Goal: Answer question/provide support: Share knowledge or assist other users

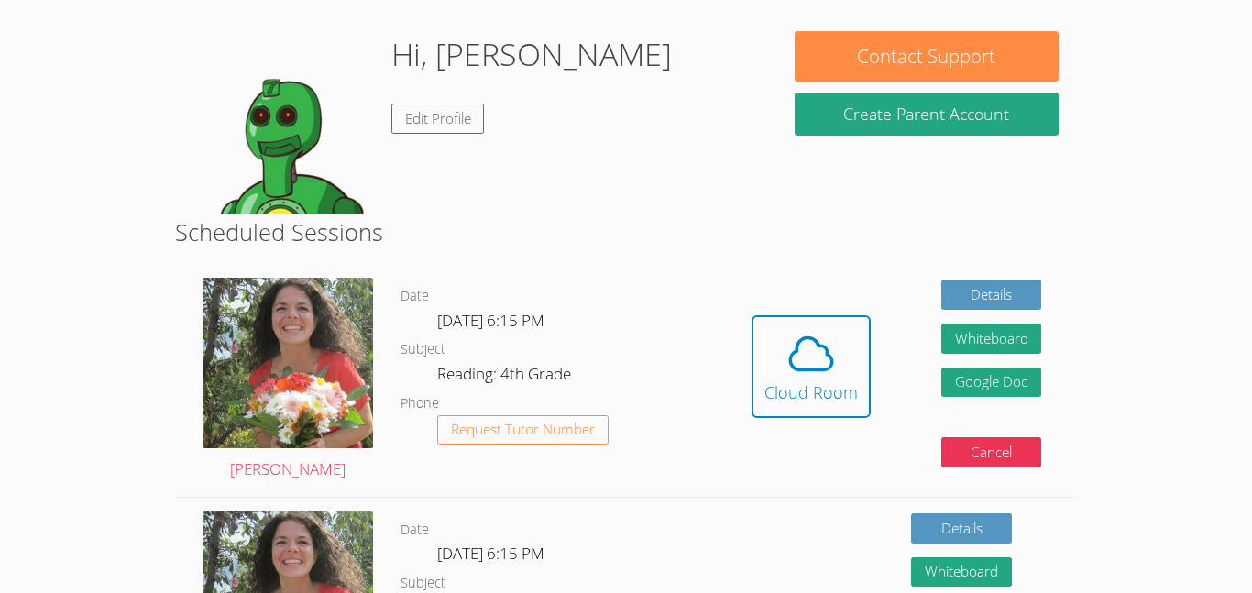
scroll to position [147, 0]
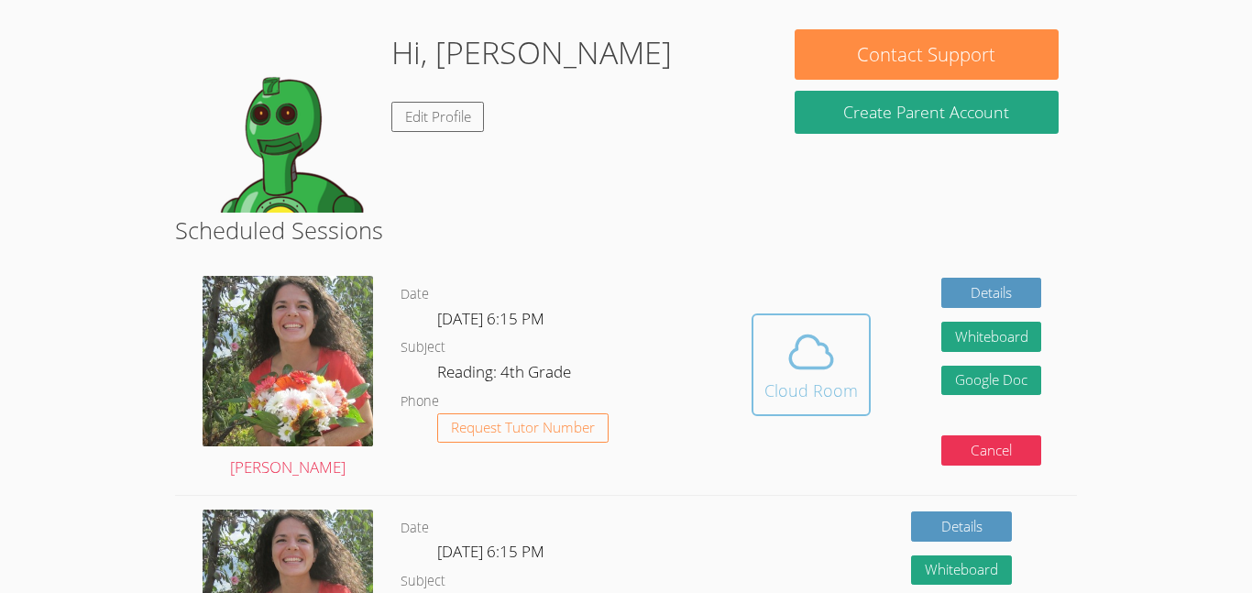
click at [820, 394] on div "Cloud Room" at bounding box center [812, 391] width 94 height 26
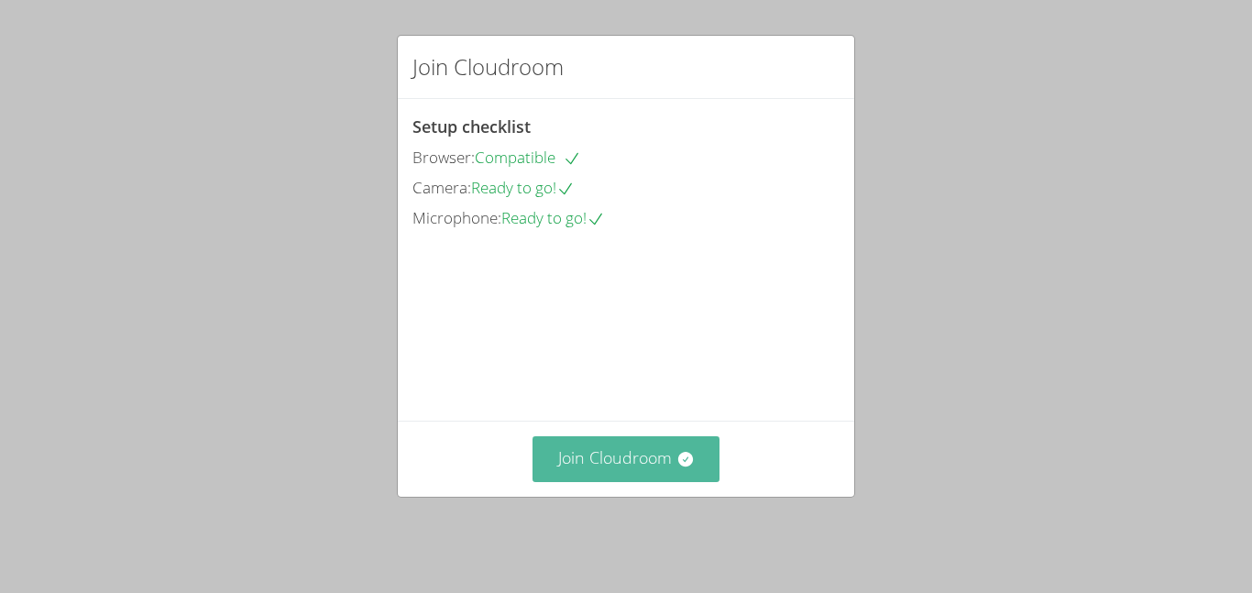
click at [625, 470] on button "Join Cloudroom" at bounding box center [627, 458] width 188 height 45
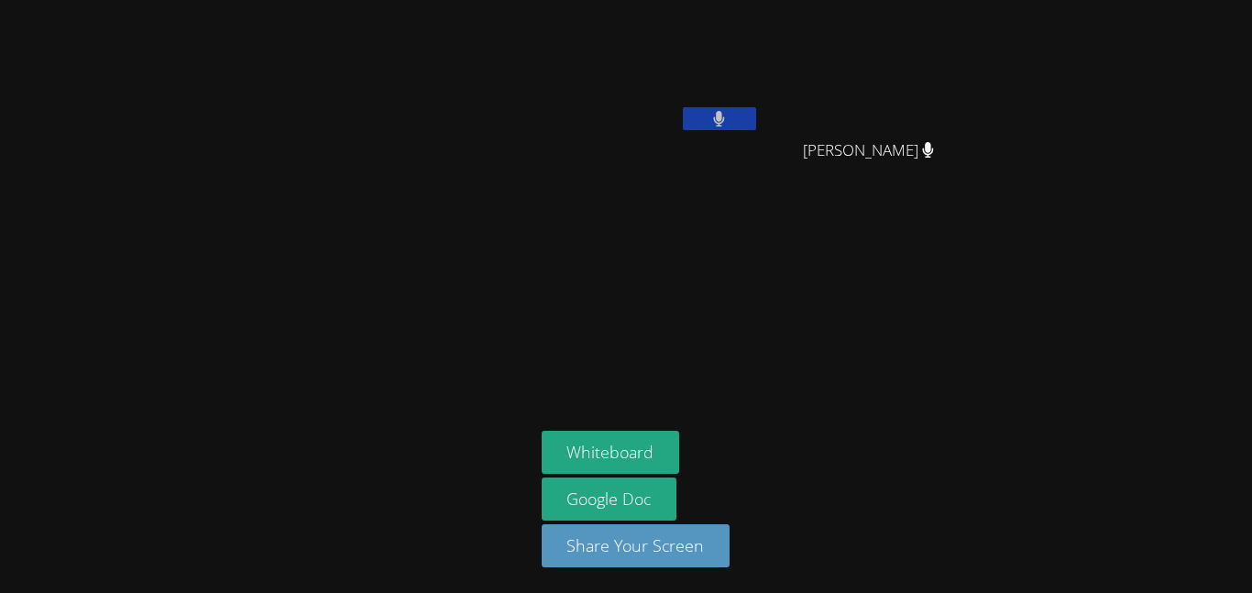
click at [699, 143] on div "Noah Pelaez" at bounding box center [651, 105] width 218 height 196
click at [780, 177] on div "Brittany Amaya" at bounding box center [876, 166] width 218 height 73
click at [372, 261] on div at bounding box center [267, 296] width 520 height 578
click at [879, 204] on aside "Noah Pelaez Brittany Amaya Brittany Amaya Whiteboard Google Doc Share Your Scre…" at bounding box center [763, 296] width 458 height 593
drag, startPoint x: 810, startPoint y: 121, endPoint x: 918, endPoint y: 158, distance: 113.3
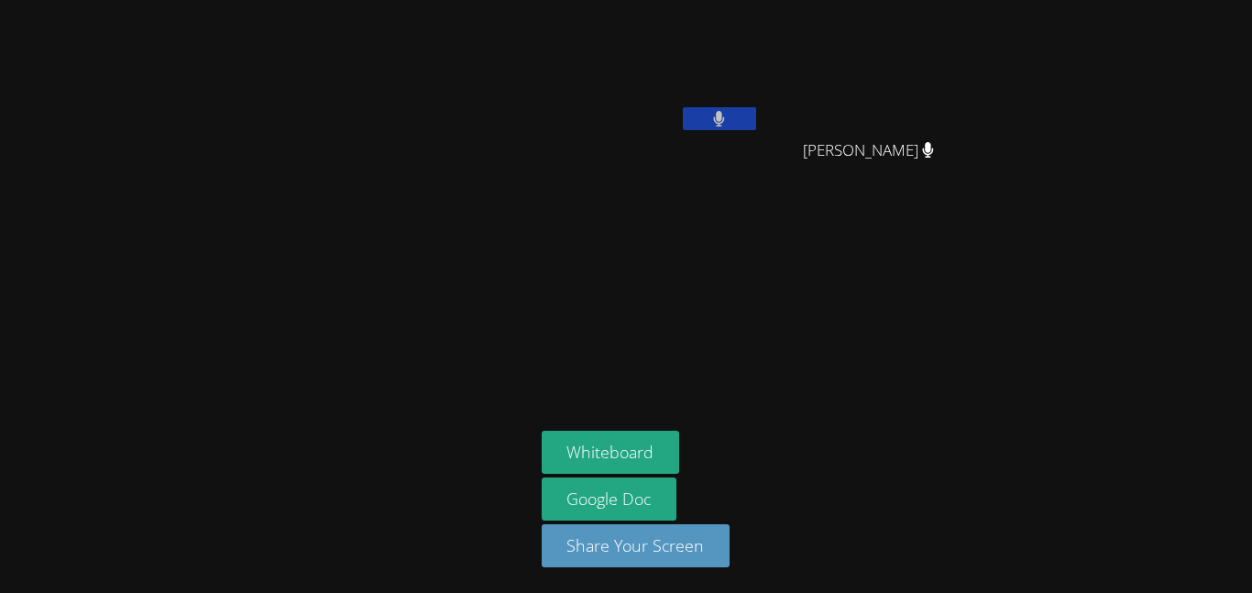
click at [918, 158] on div "Brittany Amaya Brittany Amaya" at bounding box center [876, 105] width 218 height 196
drag, startPoint x: 807, startPoint y: 149, endPoint x: 939, endPoint y: 143, distance: 132.1
click at [939, 143] on div "Brittany Amaya" at bounding box center [876, 166] width 218 height 73
click at [758, 224] on aside "Noah Pelaez Brittany Amaya Brittany Amaya Whiteboard Google Doc Share Your Scre…" at bounding box center [763, 296] width 458 height 593
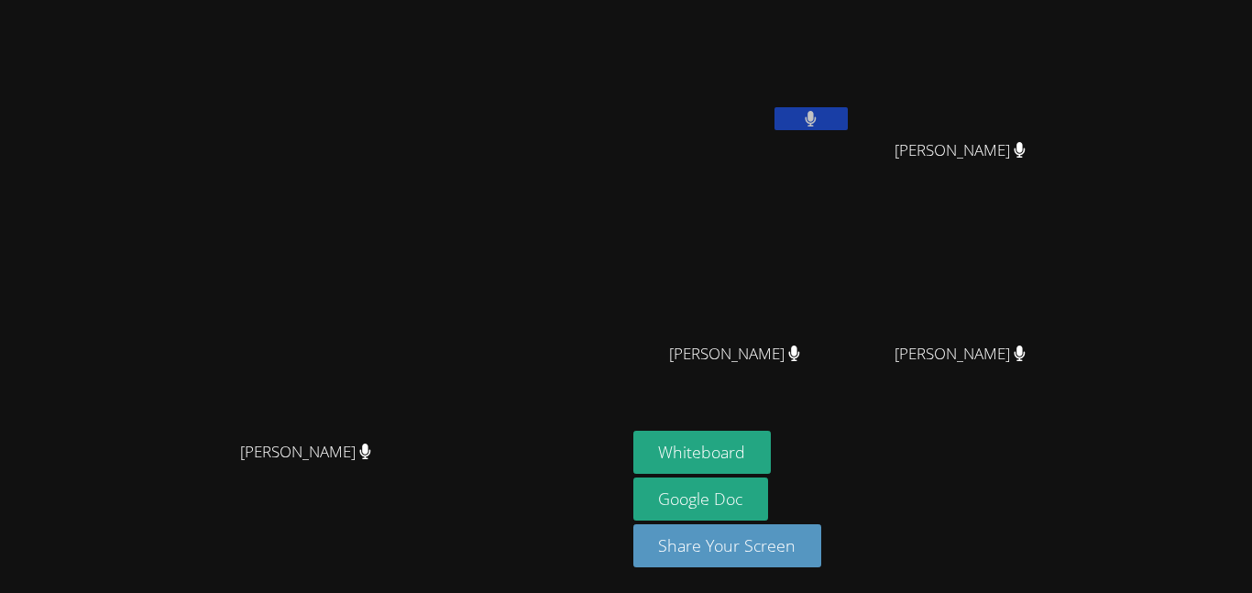
click at [848, 115] on button at bounding box center [811, 118] width 73 height 23
click at [848, 116] on button at bounding box center [811, 118] width 73 height 23
click at [848, 122] on button at bounding box center [811, 118] width 73 height 23
click at [848, 127] on button at bounding box center [811, 118] width 73 height 23
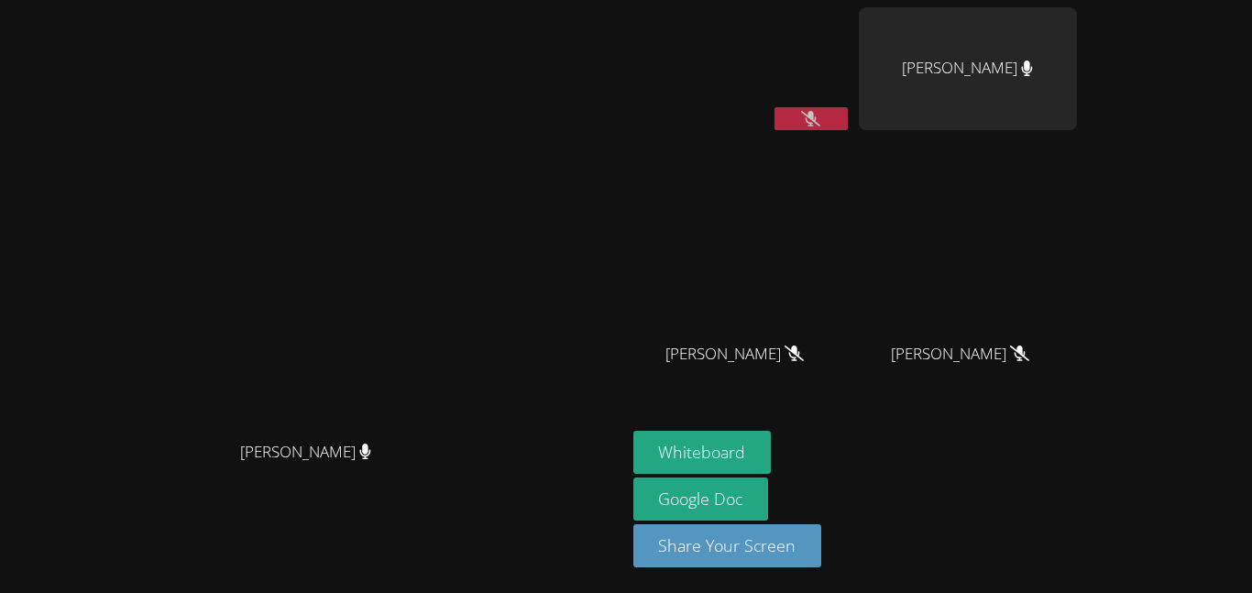
click at [820, 126] on icon at bounding box center [810, 119] width 19 height 16
click at [817, 126] on icon at bounding box center [811, 119] width 12 height 16
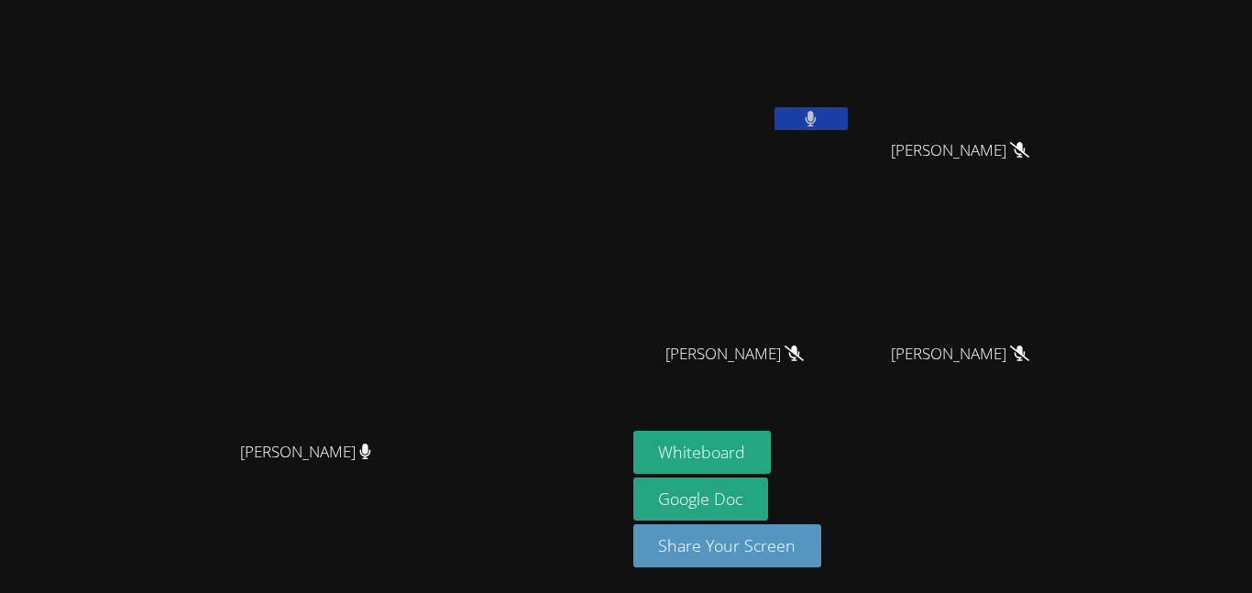
click at [848, 125] on button at bounding box center [811, 118] width 73 height 23
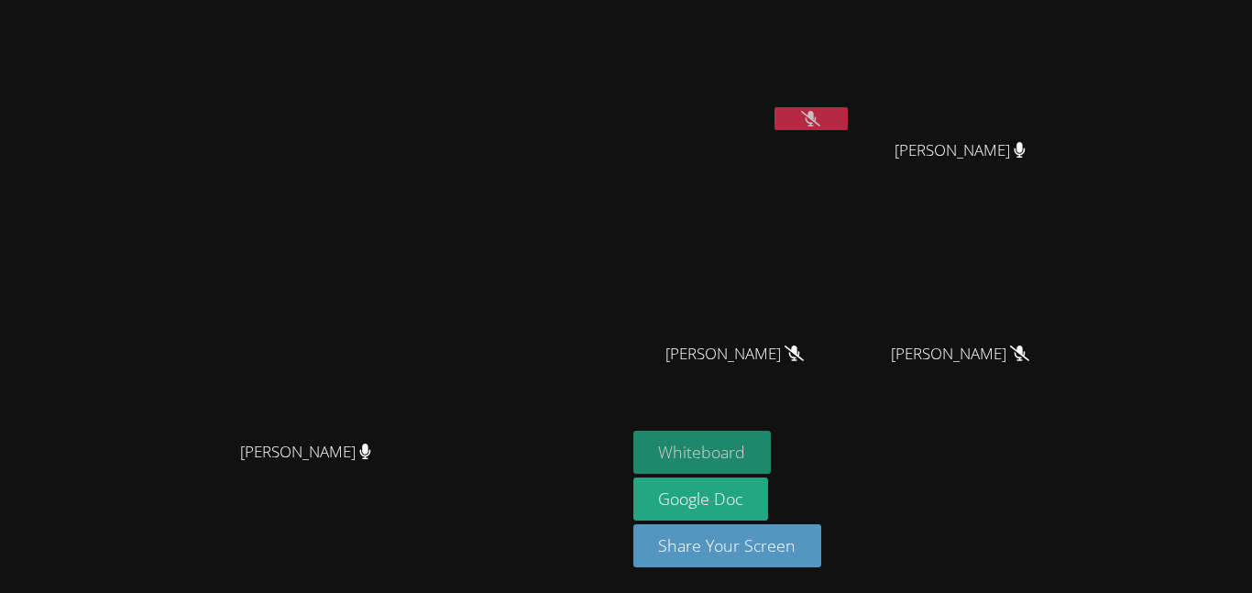
click at [772, 440] on button "Whiteboard" at bounding box center [702, 452] width 138 height 43
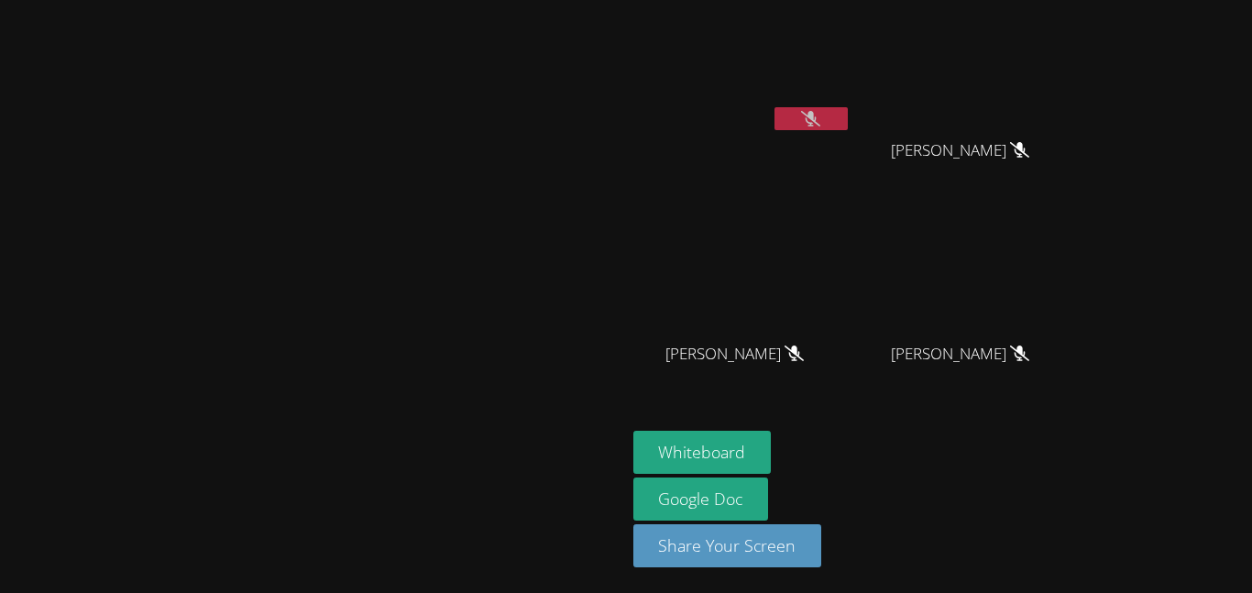
click at [364, 317] on video at bounding box center [312, 260] width 275 height 344
click at [424, 269] on video at bounding box center [312, 260] width 275 height 344
drag, startPoint x: 585, startPoint y: 256, endPoint x: 491, endPoint y: 259, distance: 93.5
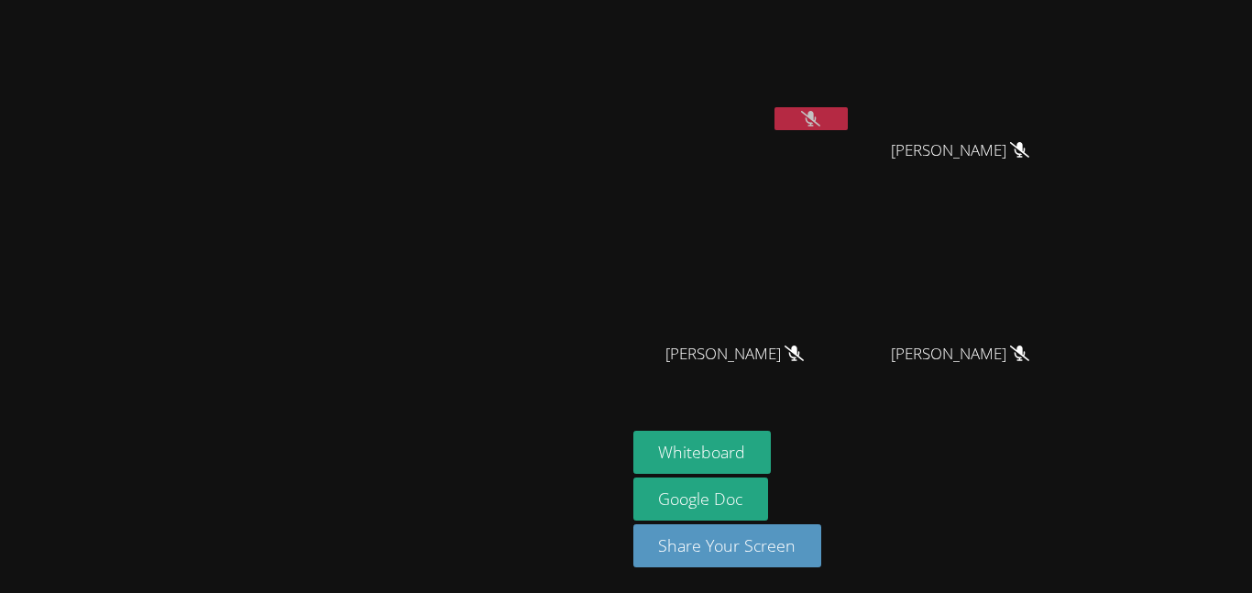
click at [450, 259] on video at bounding box center [312, 260] width 275 height 344
click at [450, 267] on video at bounding box center [312, 260] width 275 height 344
click at [450, 264] on video at bounding box center [312, 260] width 275 height 344
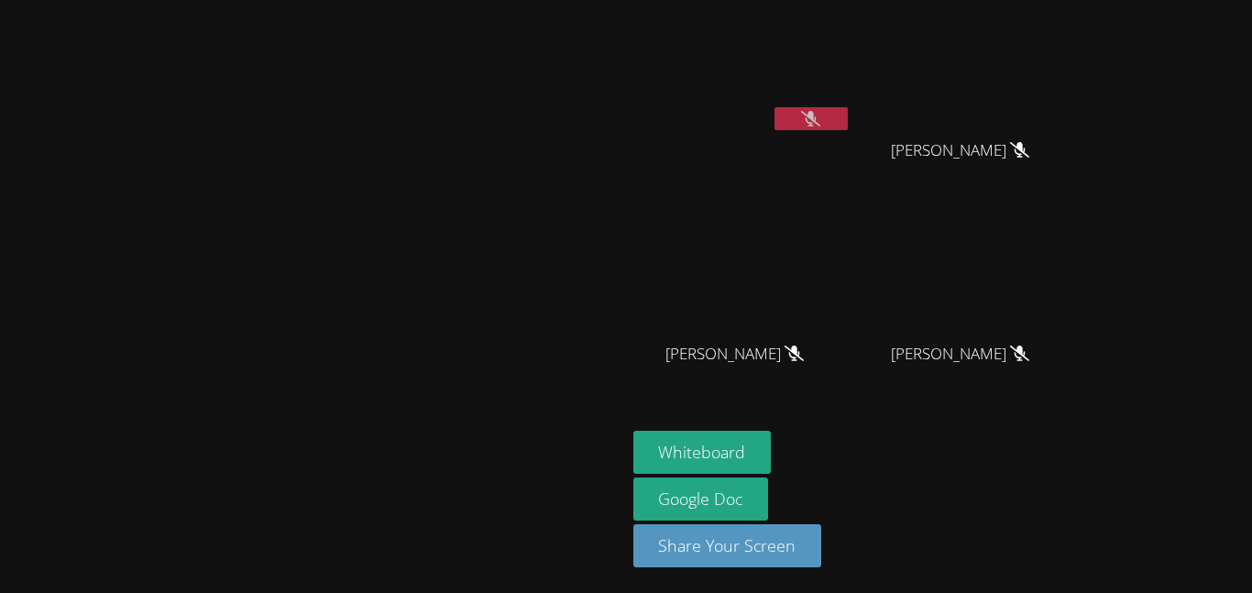
click at [450, 264] on video at bounding box center [312, 260] width 275 height 344
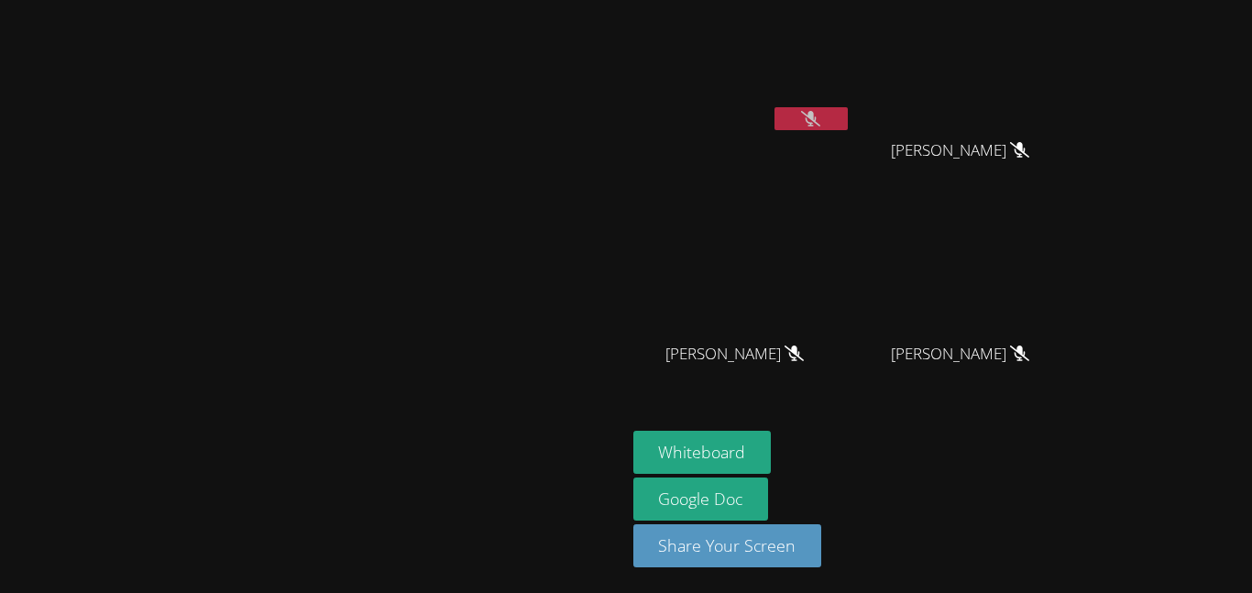
click at [450, 281] on video at bounding box center [312, 260] width 275 height 344
drag, startPoint x: 529, startPoint y: 281, endPoint x: 520, endPoint y: 248, distance: 34.3
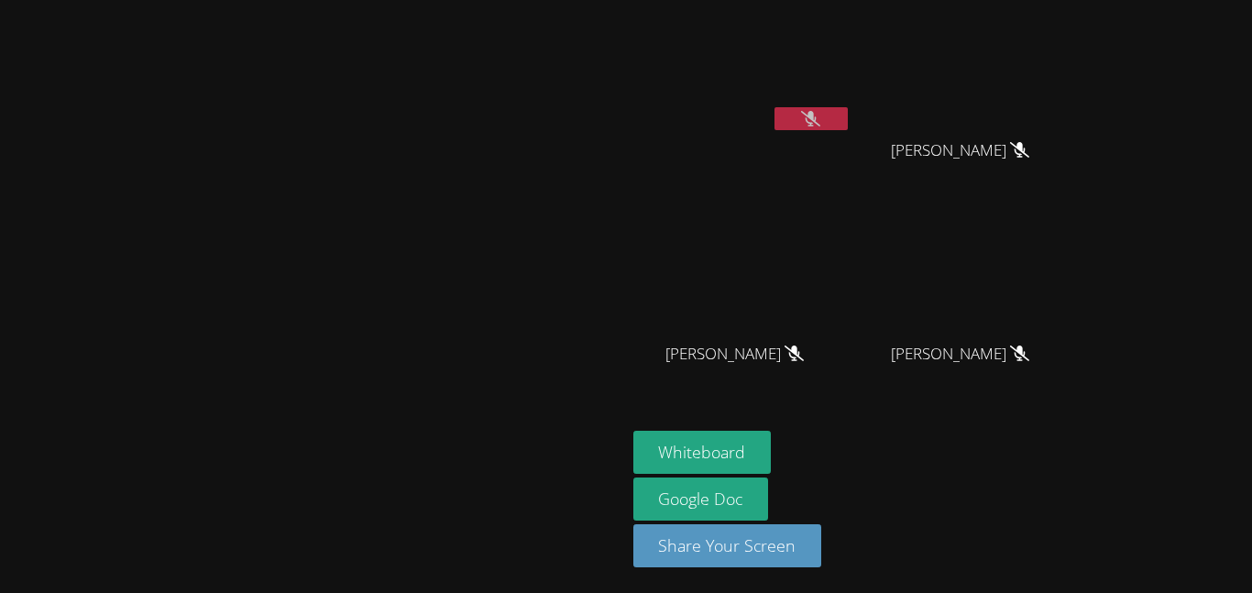
click at [450, 248] on video at bounding box center [312, 260] width 275 height 344
drag, startPoint x: 520, startPoint y: 248, endPoint x: 646, endPoint y: 440, distance: 230.4
click at [450, 432] on video at bounding box center [312, 260] width 275 height 344
click at [450, 424] on video at bounding box center [312, 260] width 275 height 344
click at [848, 121] on button at bounding box center [811, 118] width 73 height 23
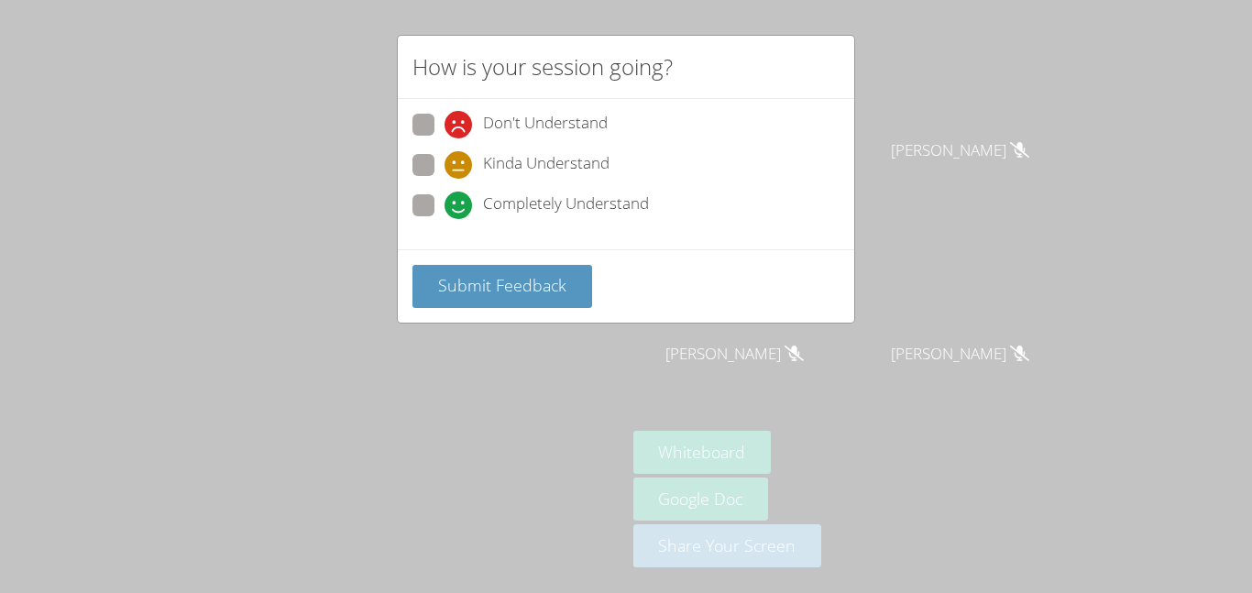
click at [446, 205] on icon at bounding box center [459, 206] width 28 height 28
click at [446, 205] on input "Completely Understand" at bounding box center [453, 202] width 16 height 16
radio input "true"
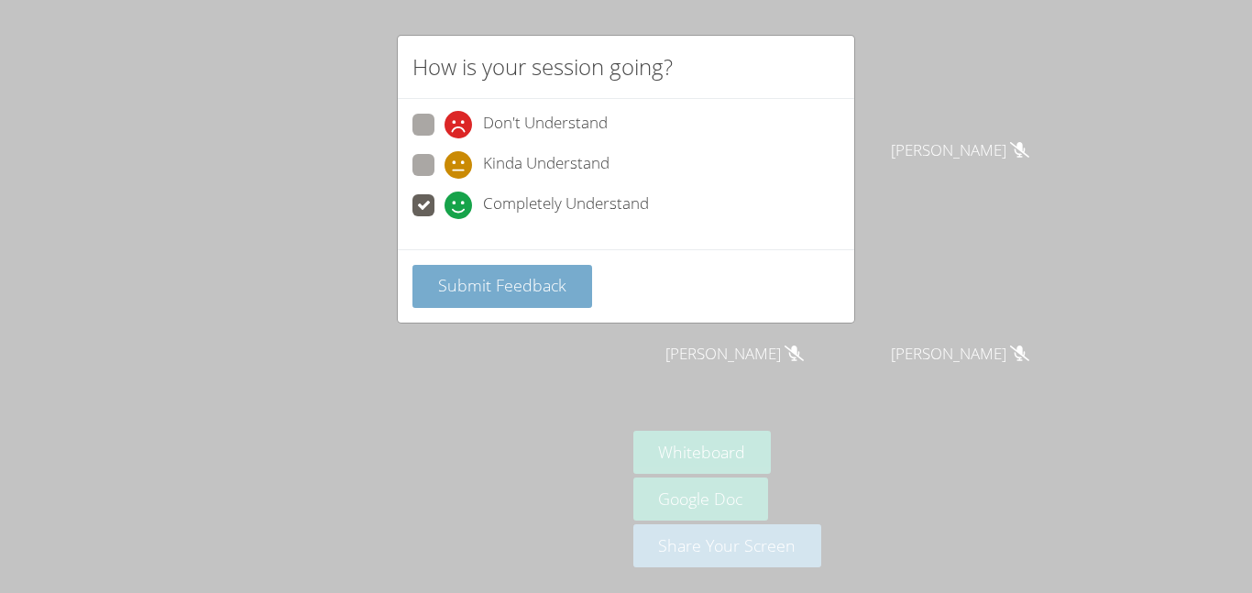
click at [537, 303] on button "Submit Feedback" at bounding box center [503, 286] width 180 height 43
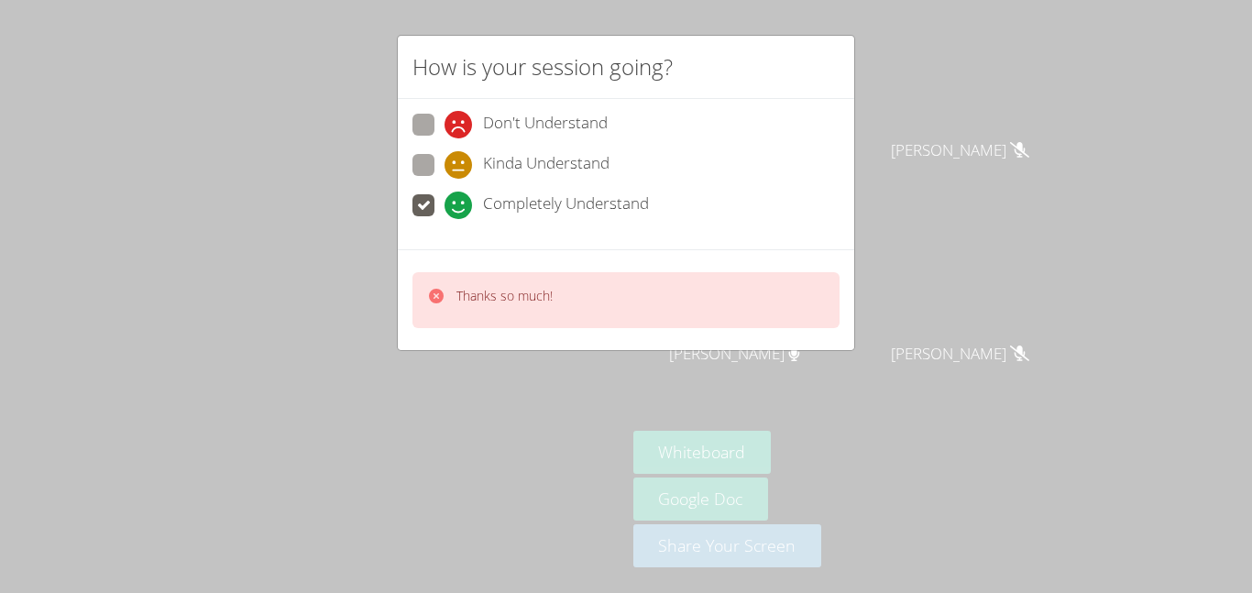
click at [525, 319] on div "Thanks so much!" at bounding box center [626, 300] width 427 height 56
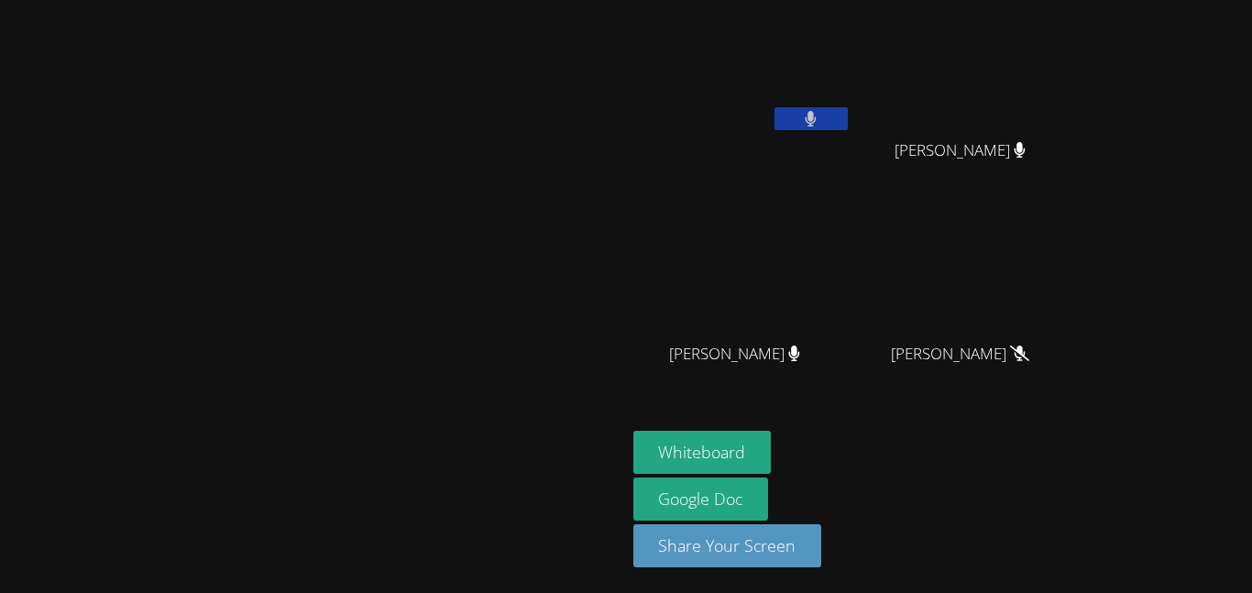
click at [817, 122] on icon at bounding box center [811, 119] width 12 height 16
click at [848, 127] on button at bounding box center [811, 118] width 73 height 23
click at [1077, 122] on video at bounding box center [968, 68] width 218 height 123
